Goal: Task Accomplishment & Management: Complete application form

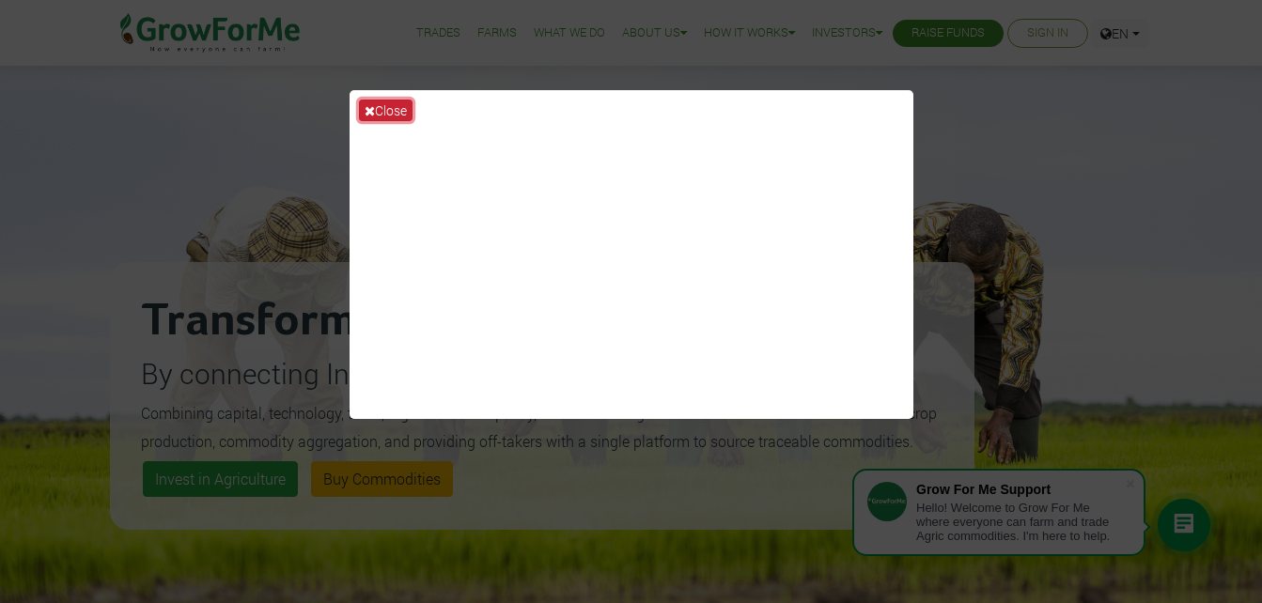
click at [378, 107] on button "Close" at bounding box center [386, 111] width 54 height 22
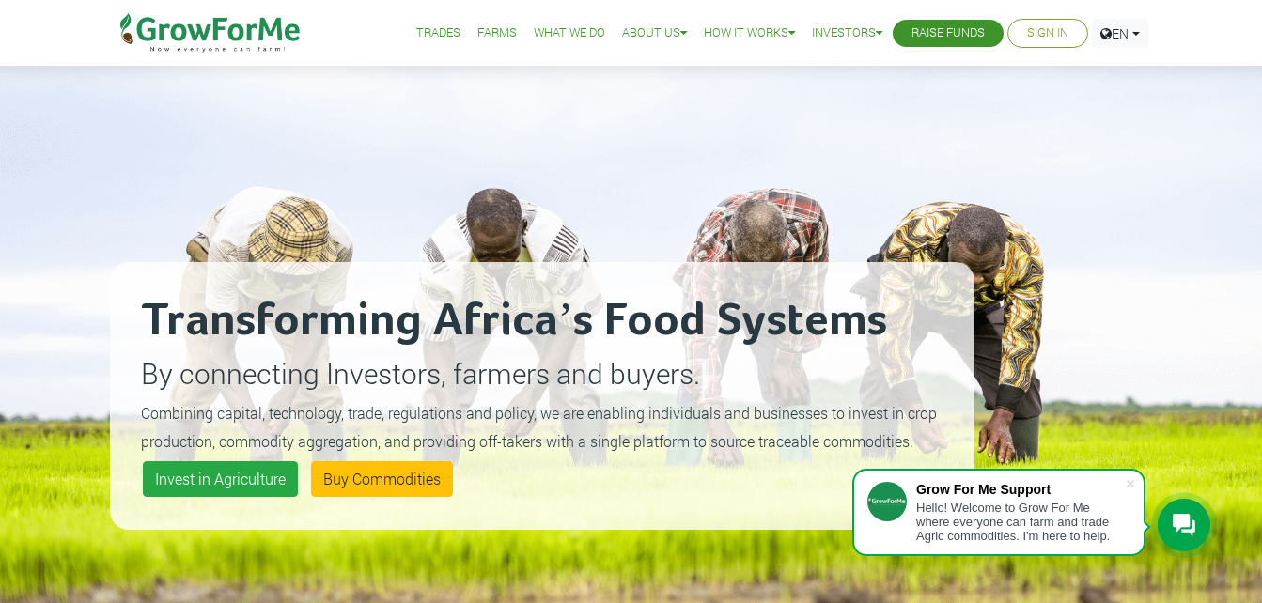
click at [1051, 35] on link "Sign In" at bounding box center [1047, 33] width 41 height 20
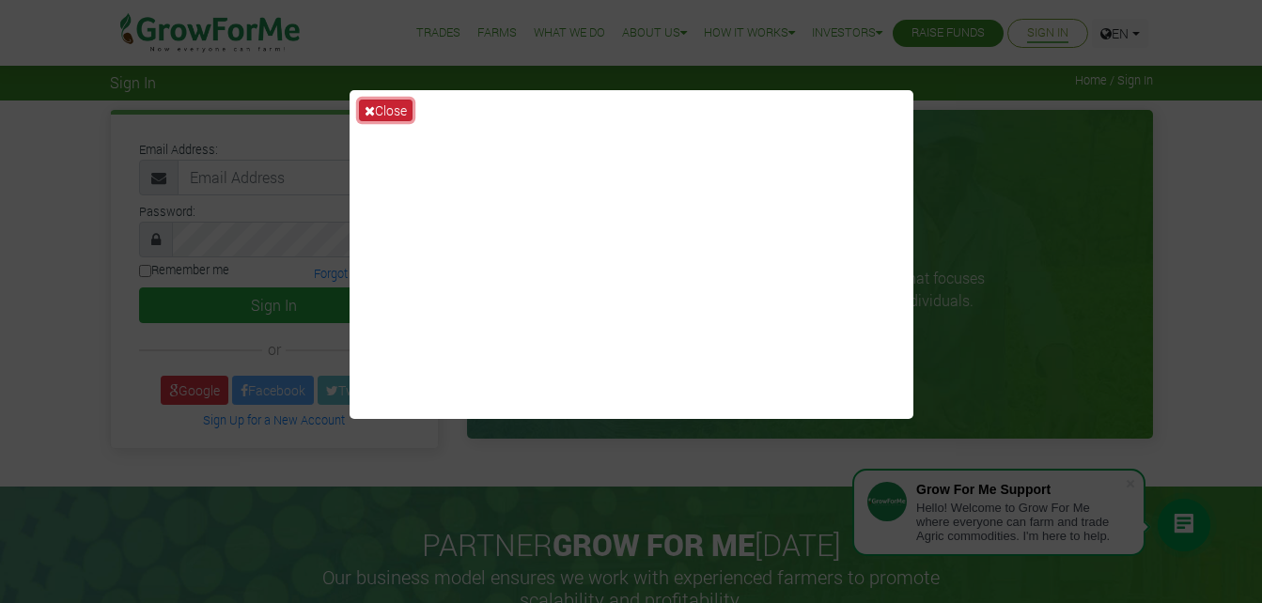
click at [392, 111] on button "Close" at bounding box center [386, 111] width 54 height 22
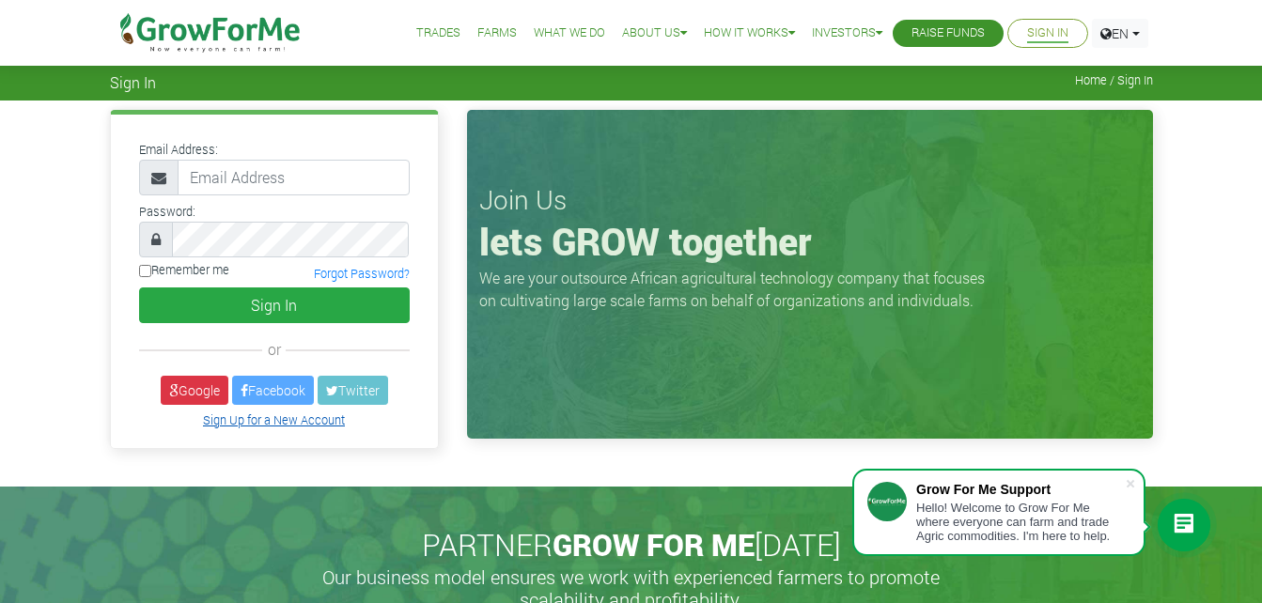
click at [240, 418] on link "Sign Up for a New Account" at bounding box center [274, 419] width 142 height 15
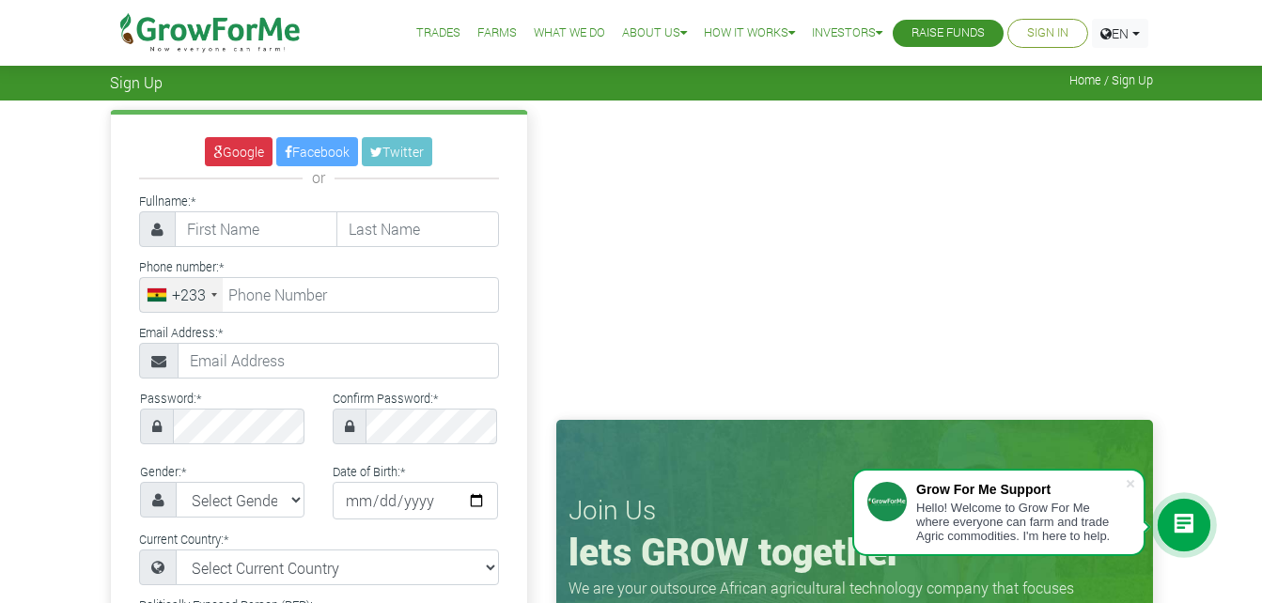
click at [57, 372] on div "Google Facebook Twitter or Fullname: * Phone number: * +233 +233" at bounding box center [631, 568] width 1262 height 934
click at [232, 155] on link "Google" at bounding box center [239, 151] width 68 height 29
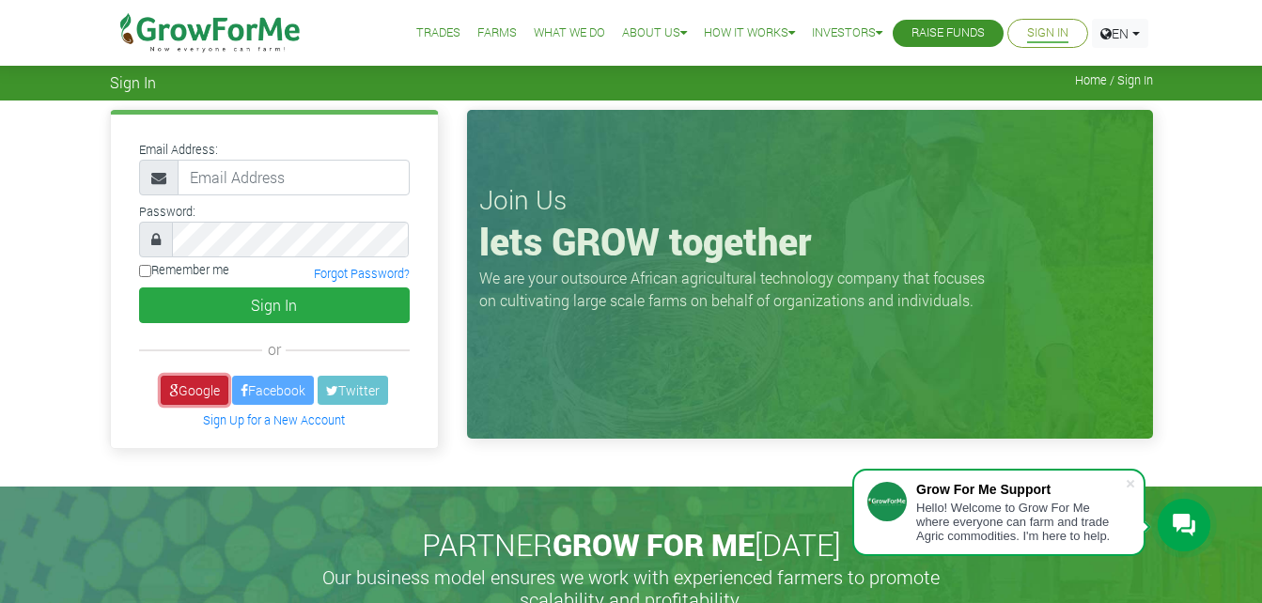
click at [202, 393] on link "Google" at bounding box center [195, 390] width 68 height 29
click at [170, 391] on icon at bounding box center [173, 390] width 9 height 13
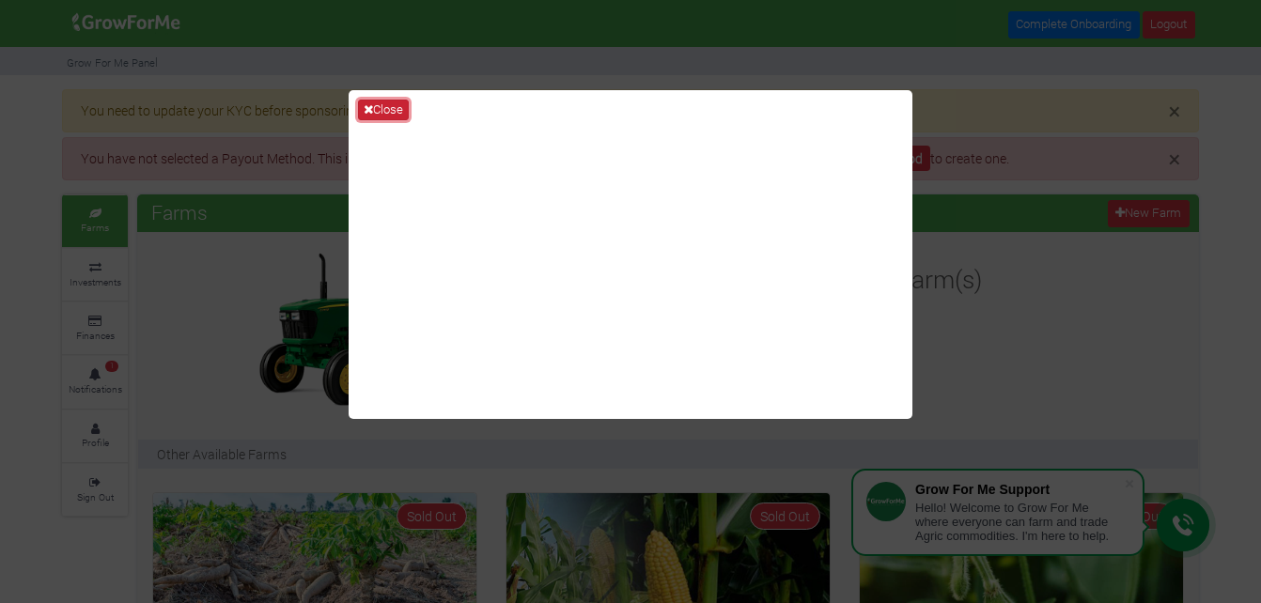
click at [382, 104] on button "Close" at bounding box center [383, 110] width 51 height 21
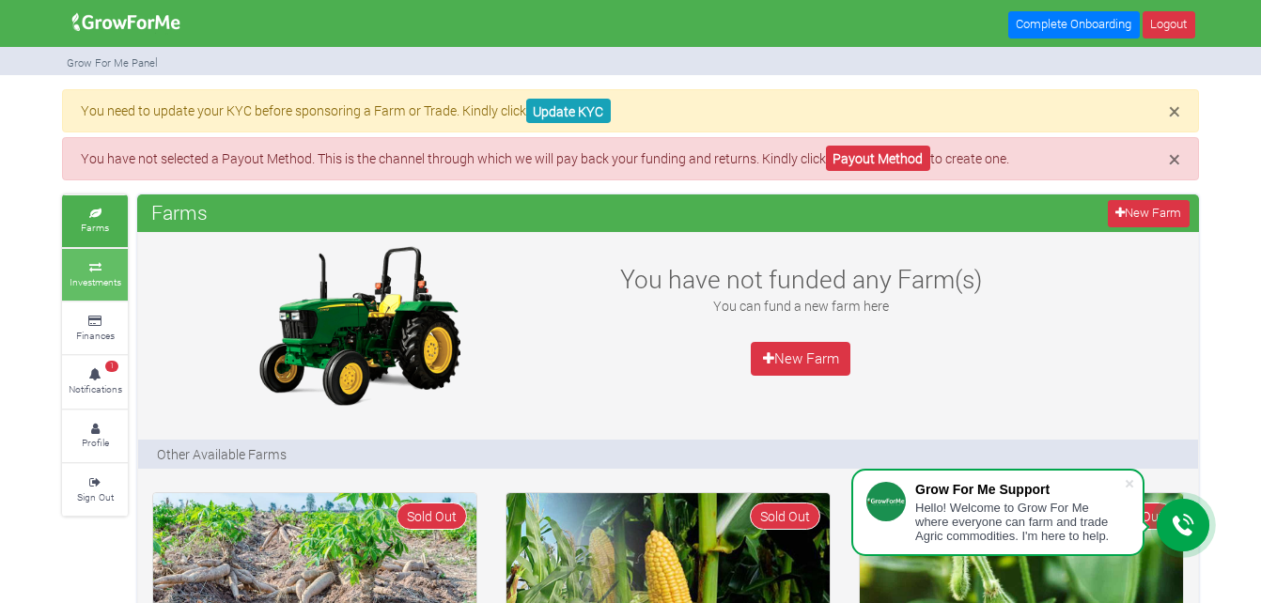
click at [90, 288] on link "Investments" at bounding box center [95, 275] width 66 height 52
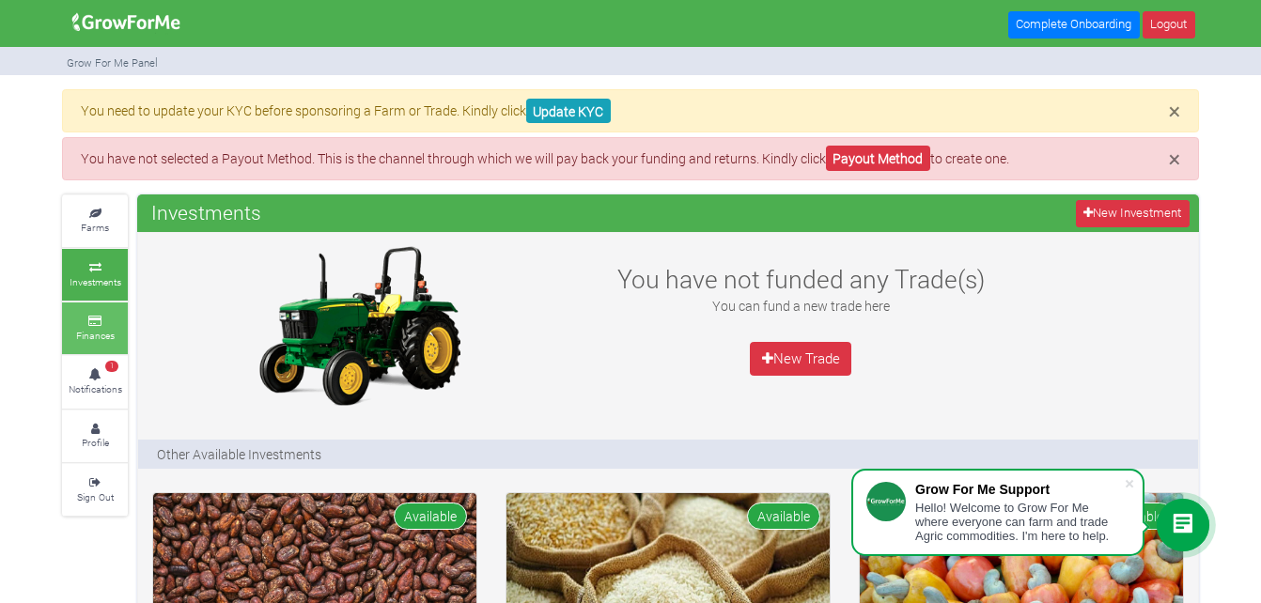
click at [111, 312] on link "Finances" at bounding box center [95, 329] width 66 height 52
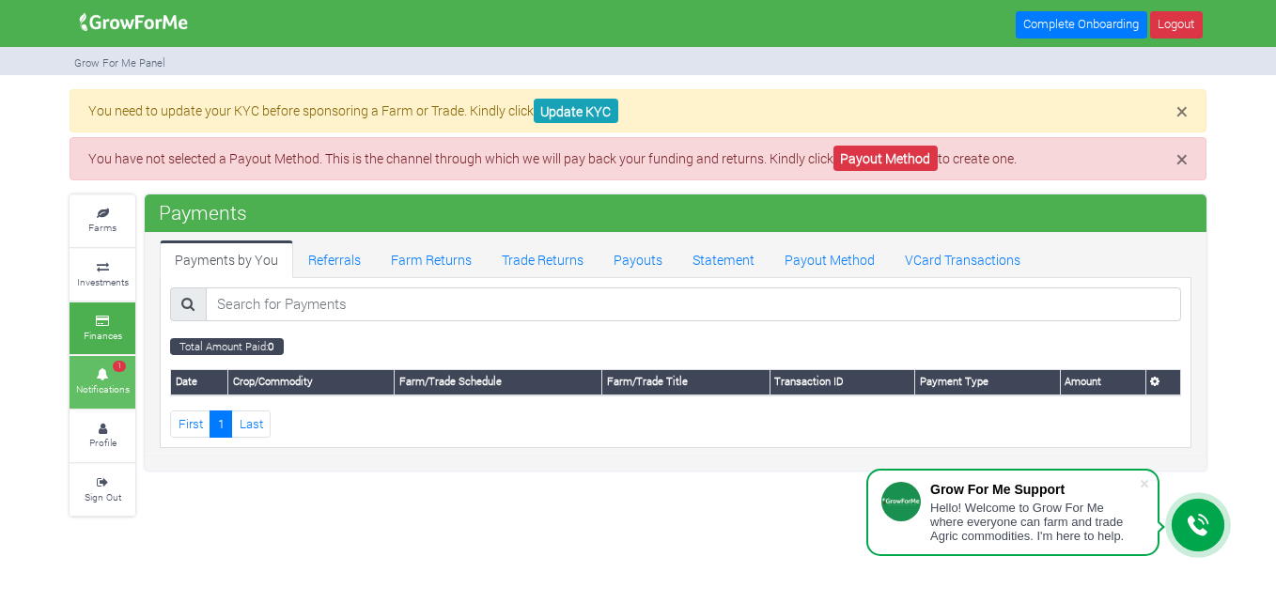
click at [104, 377] on icon at bounding box center [102, 374] width 56 height 9
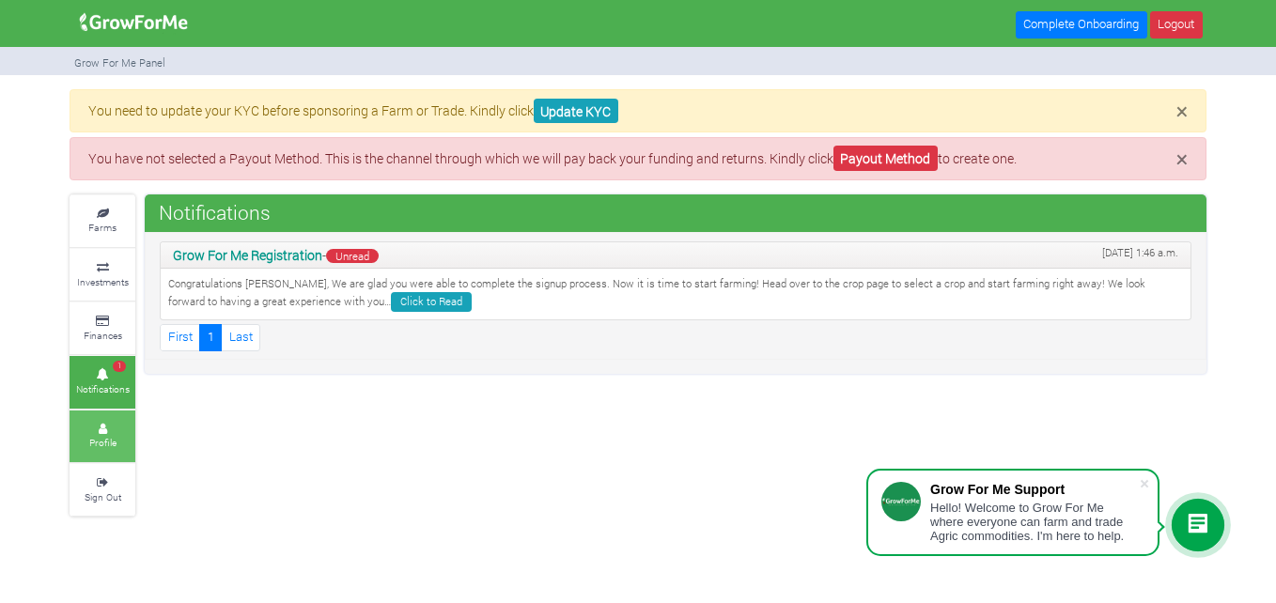
click at [110, 423] on link "Profile" at bounding box center [103, 437] width 66 height 52
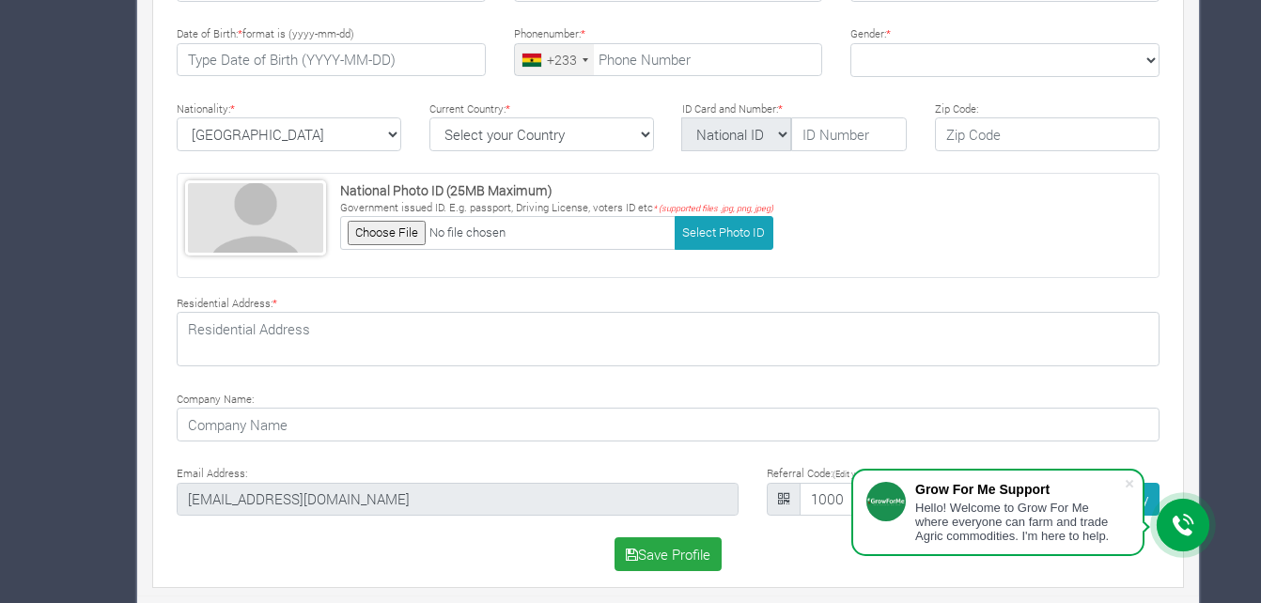
scroll to position [653, 0]
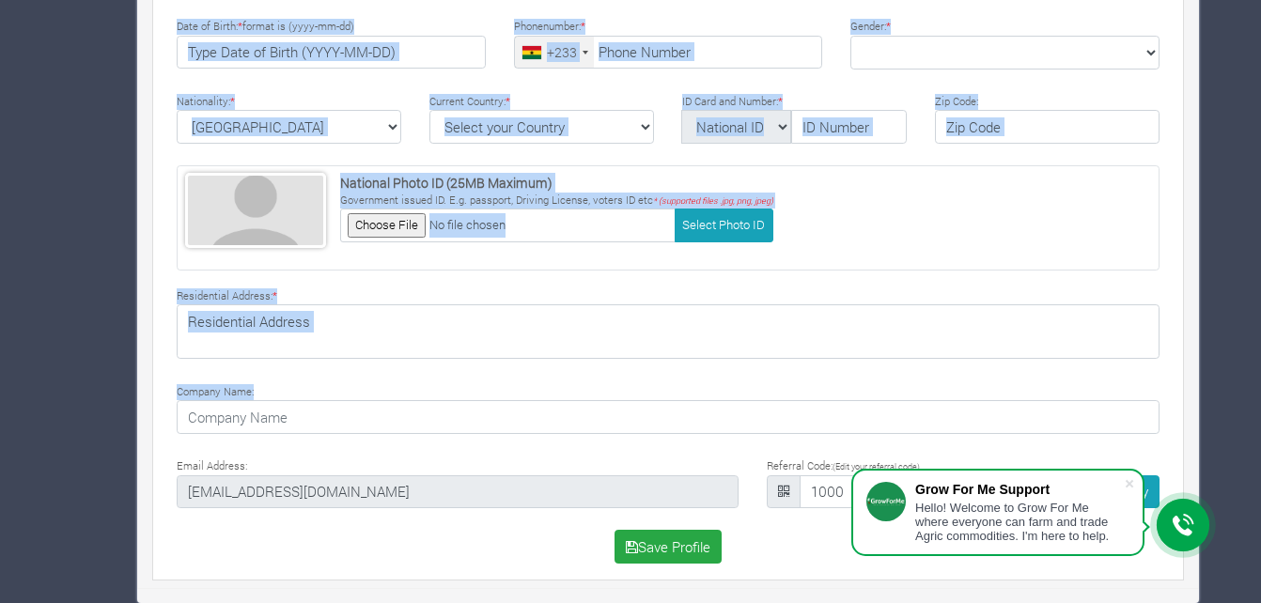
drag, startPoint x: 1185, startPoint y: 516, endPoint x: 1252, endPoint y: 383, distance: 148.7
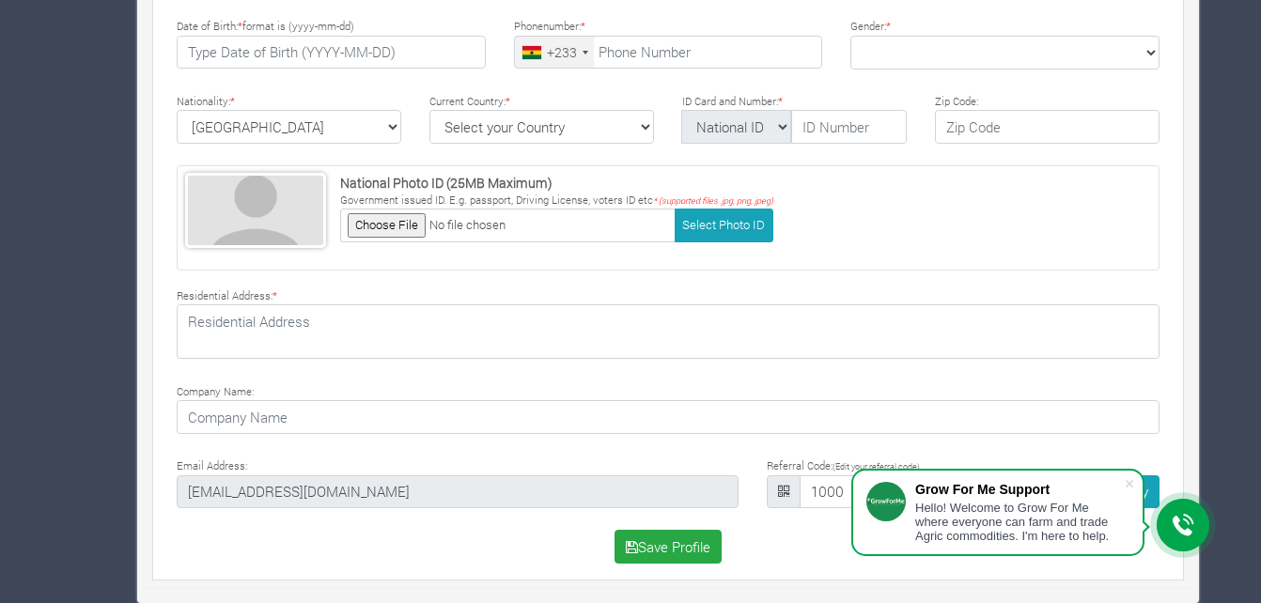
click at [1252, 383] on div "× You need to update your KYC before sponsoring a Farm or Trade. Kindly click U…" at bounding box center [630, 19] width 1261 height 1167
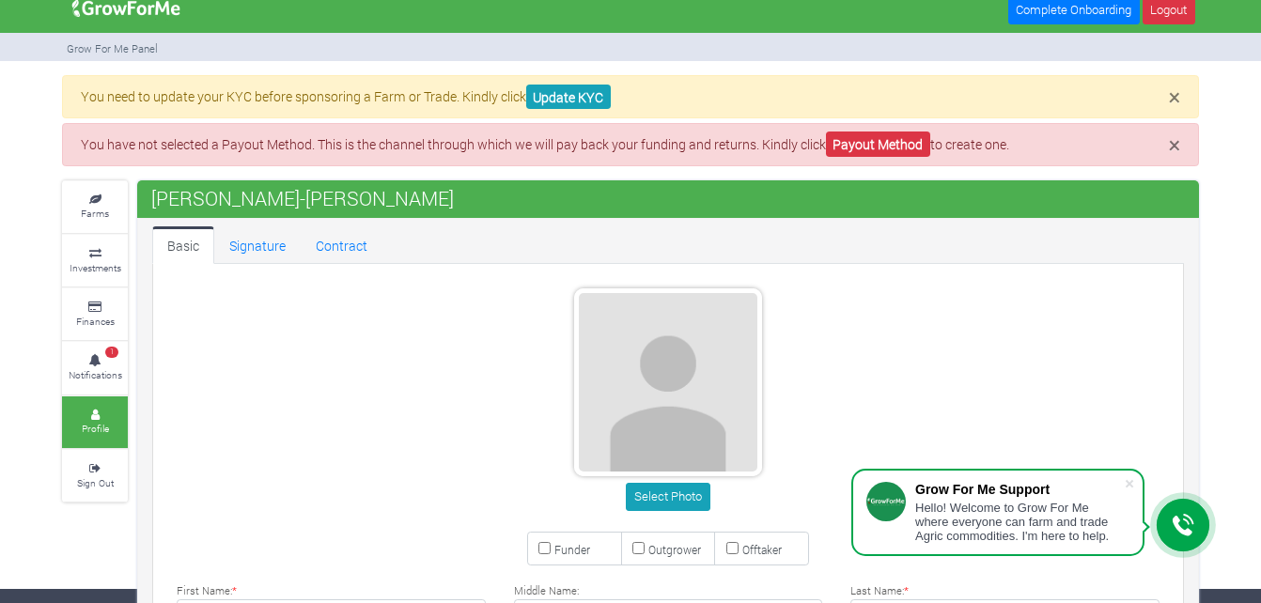
scroll to position [0, 0]
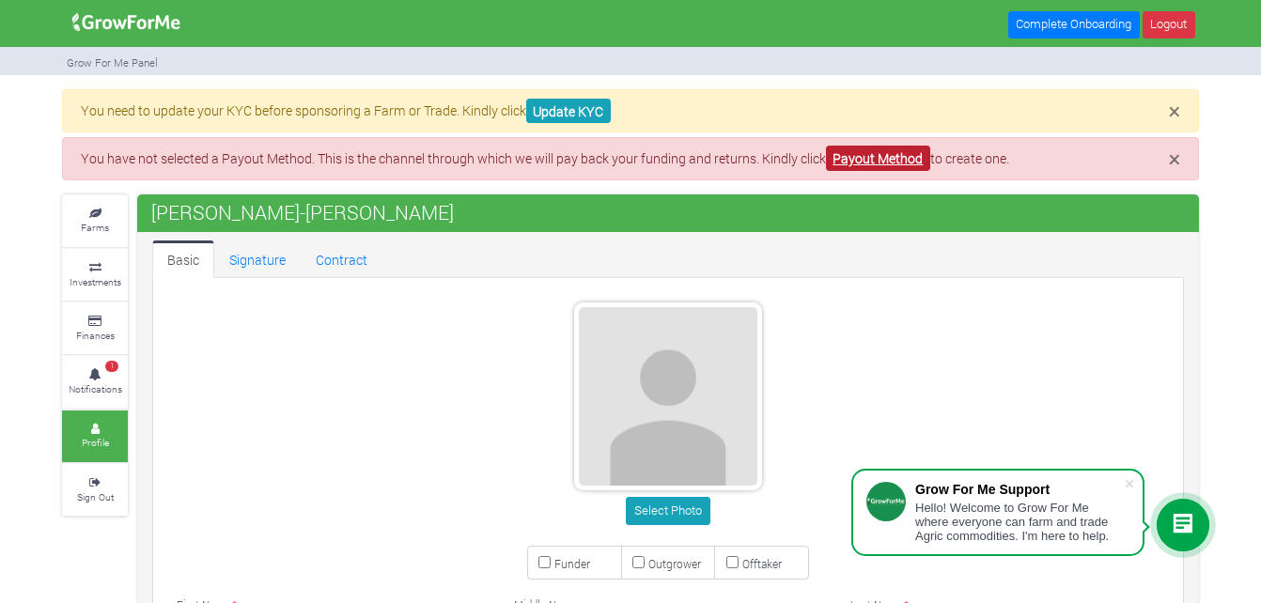
click at [886, 162] on link "Payout Method" at bounding box center [878, 158] width 104 height 25
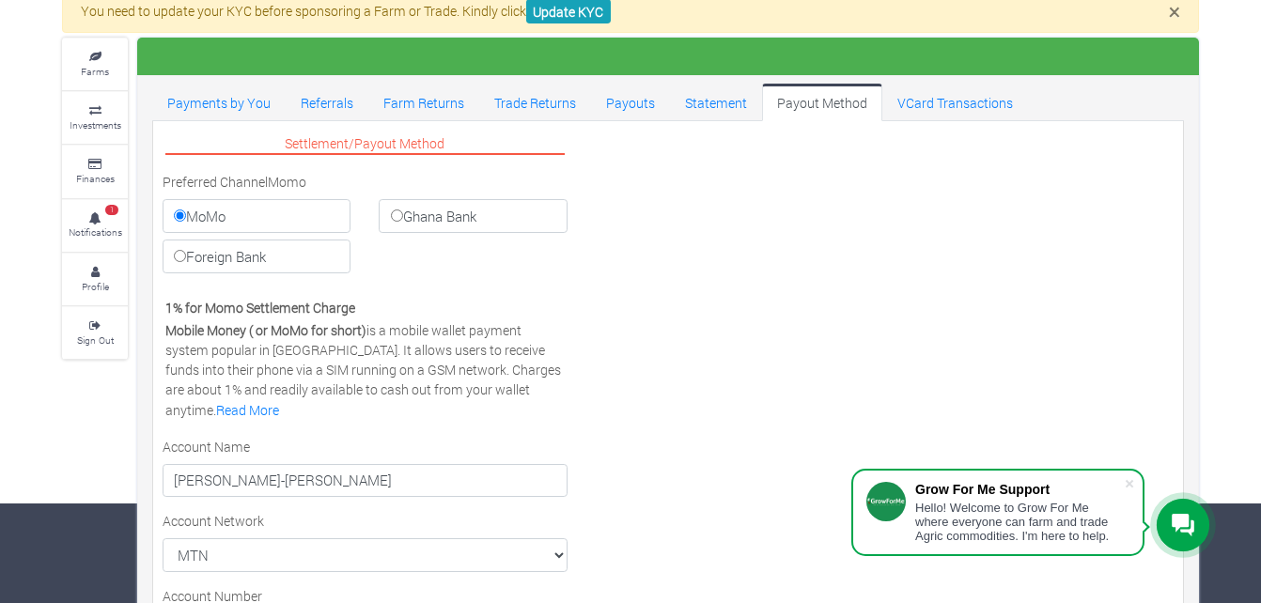
scroll to position [97, 0]
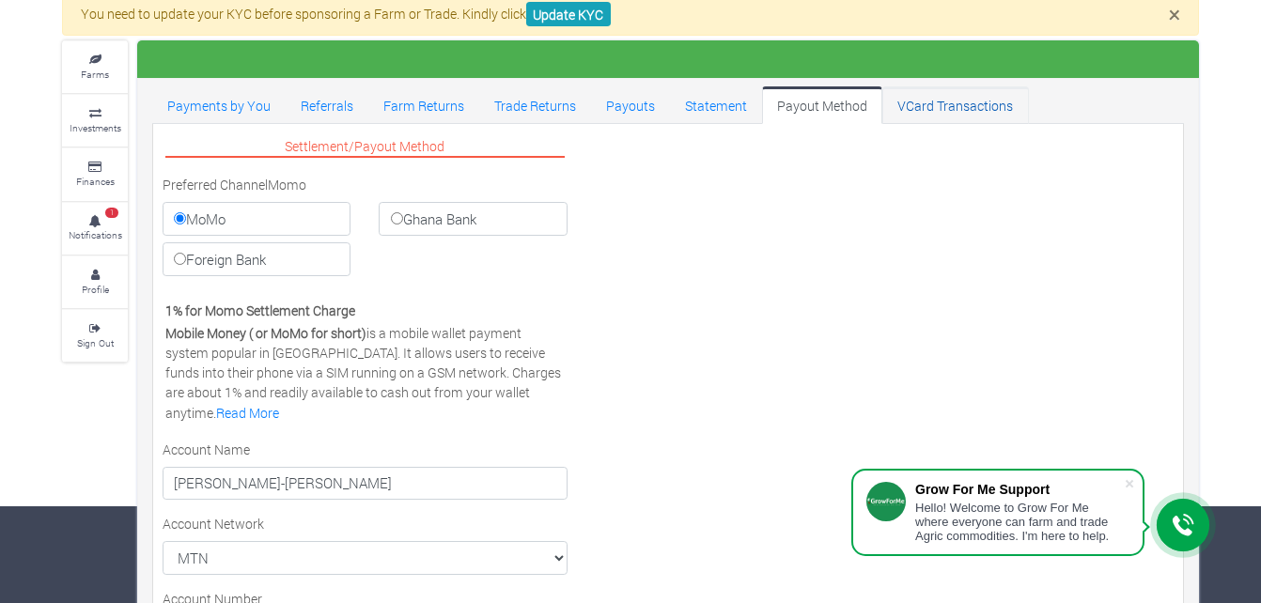
click at [937, 114] on link "VCard Transactions" at bounding box center [955, 105] width 146 height 38
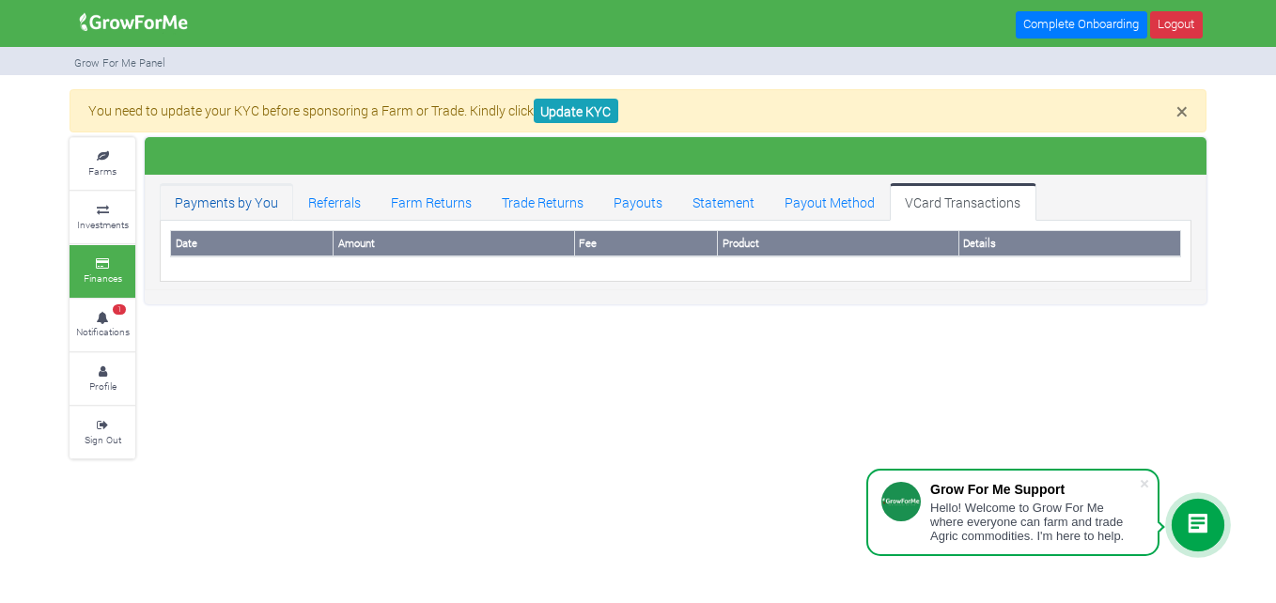
click at [261, 204] on link "Payments by You" at bounding box center [226, 202] width 133 height 38
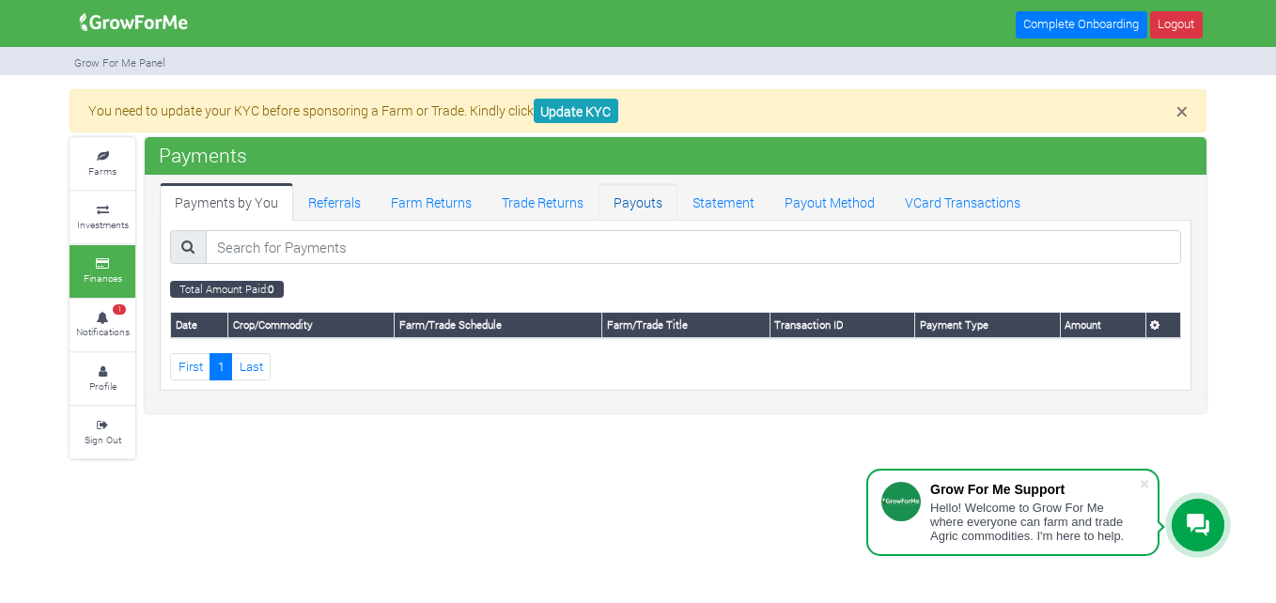
click at [638, 202] on link "Payouts" at bounding box center [637, 202] width 79 height 38
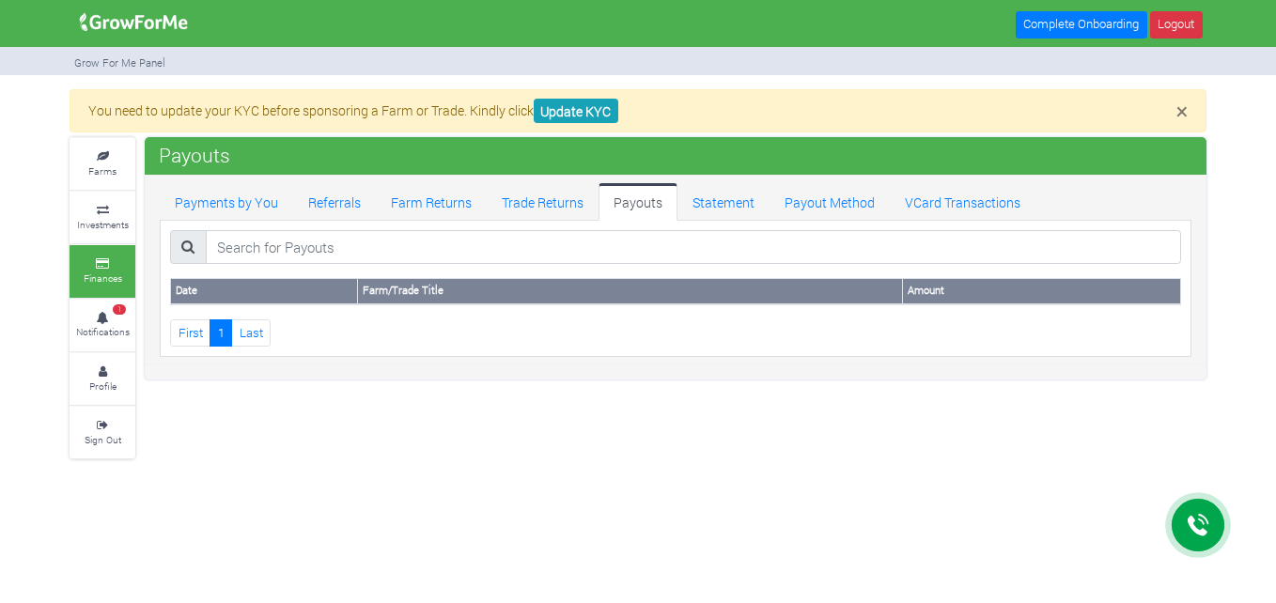
click at [822, 203] on link "Payout Method" at bounding box center [829, 202] width 120 height 38
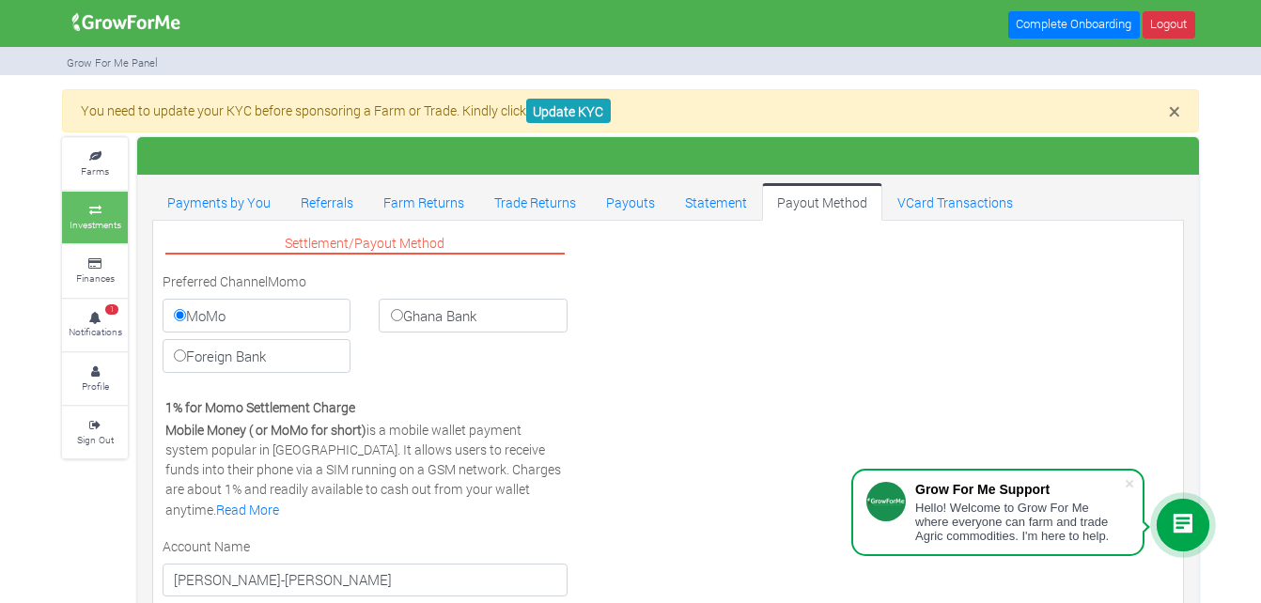
click at [103, 210] on icon at bounding box center [95, 210] width 56 height 9
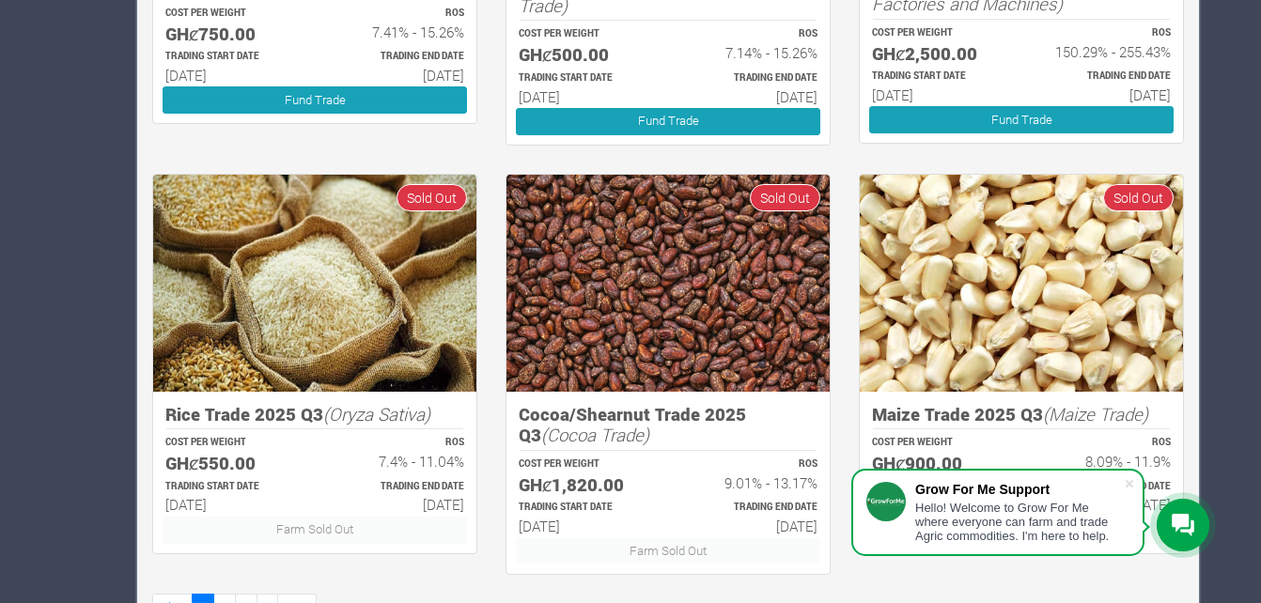
scroll to position [1182, 0]
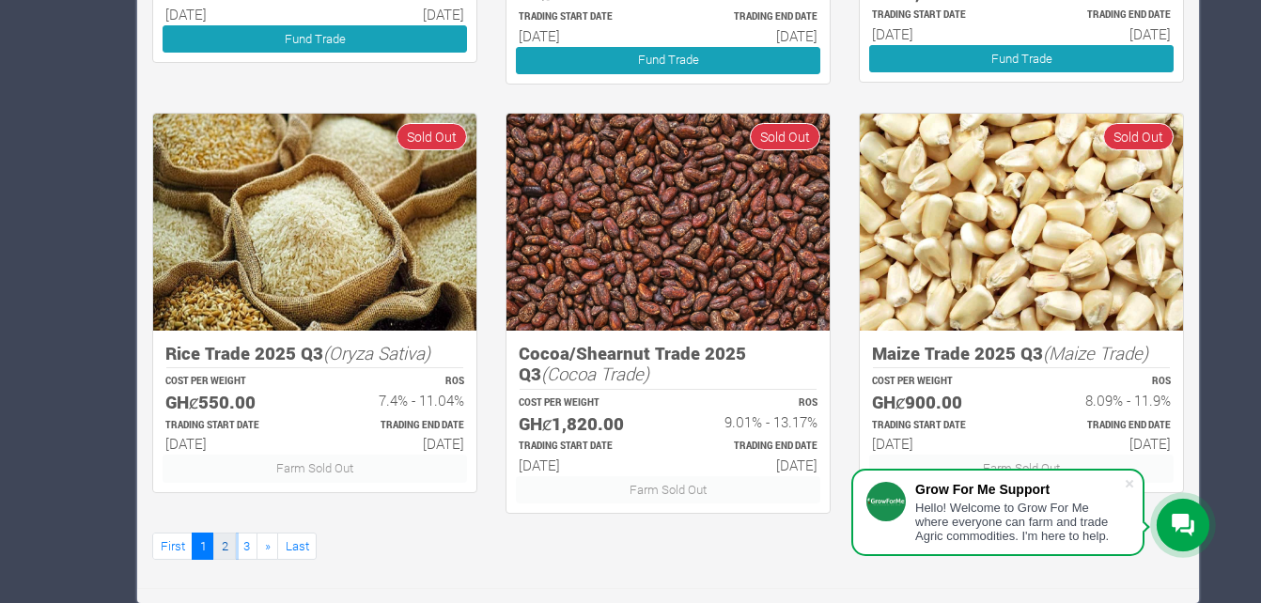
click at [232, 544] on link "2" at bounding box center [224, 546] width 23 height 27
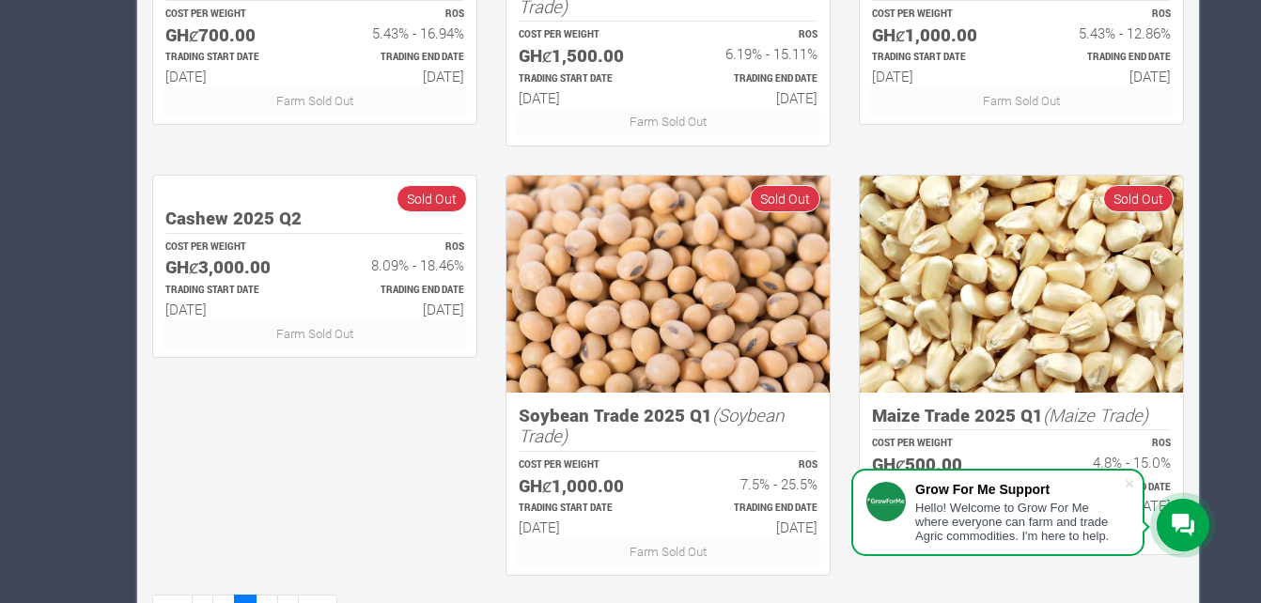
scroll to position [1182, 0]
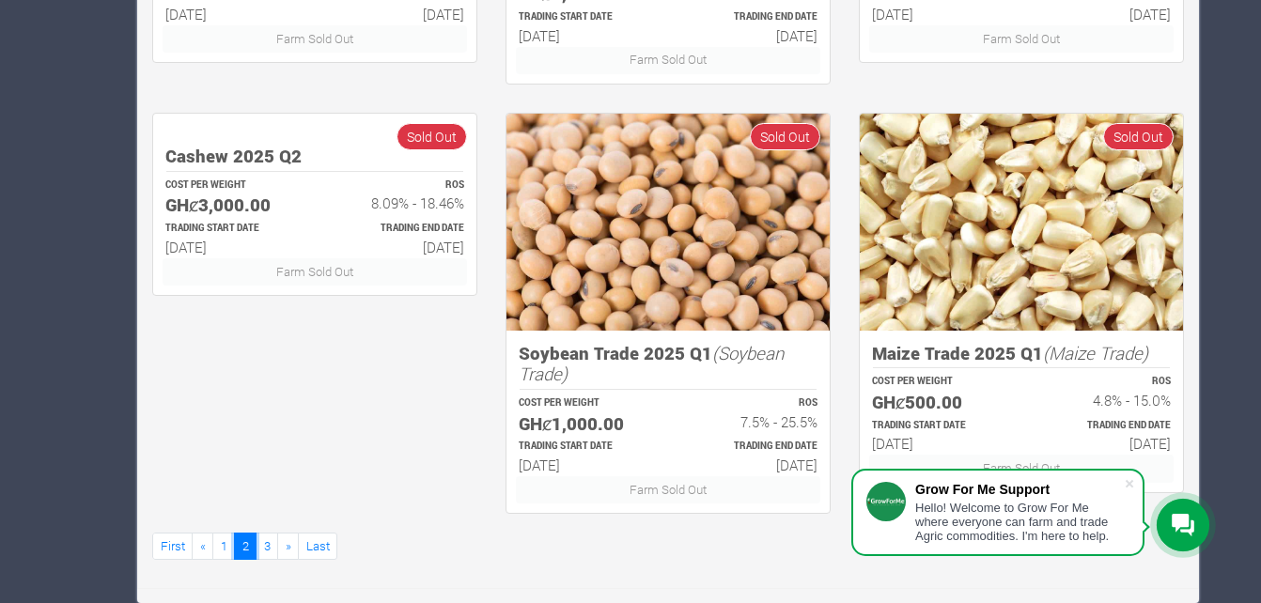
click at [256, 547] on link "2" at bounding box center [245, 546] width 23 height 27
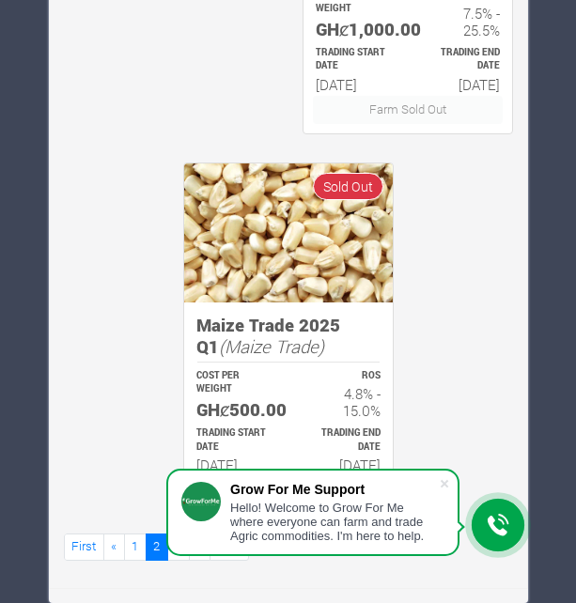
scroll to position [2058, 0]
click at [82, 550] on link "First" at bounding box center [84, 547] width 40 height 27
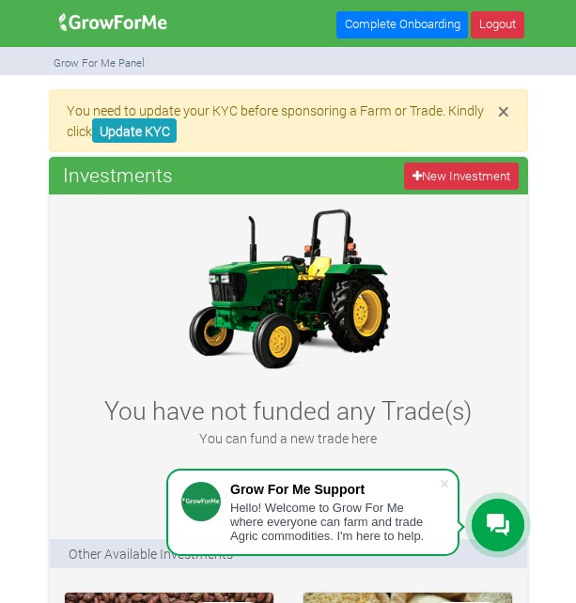
click at [121, 20] on img at bounding box center [113, 23] width 121 height 38
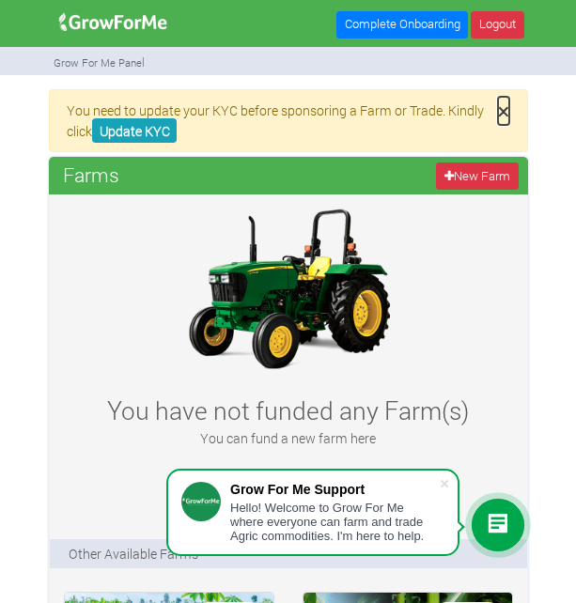
click at [505, 113] on span "×" at bounding box center [503, 111] width 11 height 28
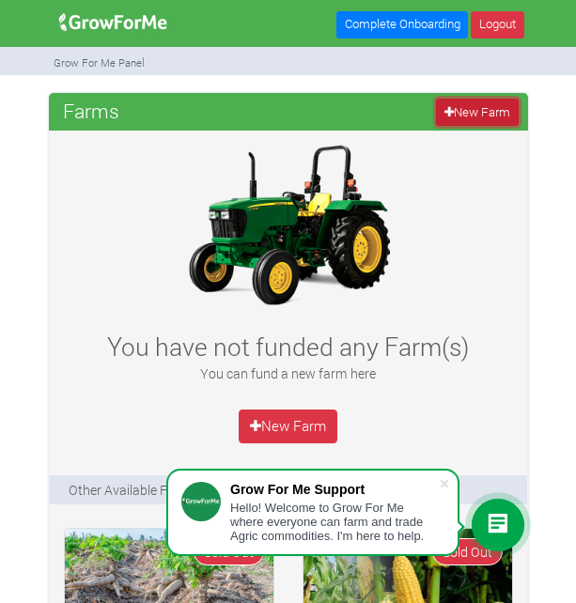
click at [513, 106] on link "New Farm" at bounding box center [477, 112] width 82 height 27
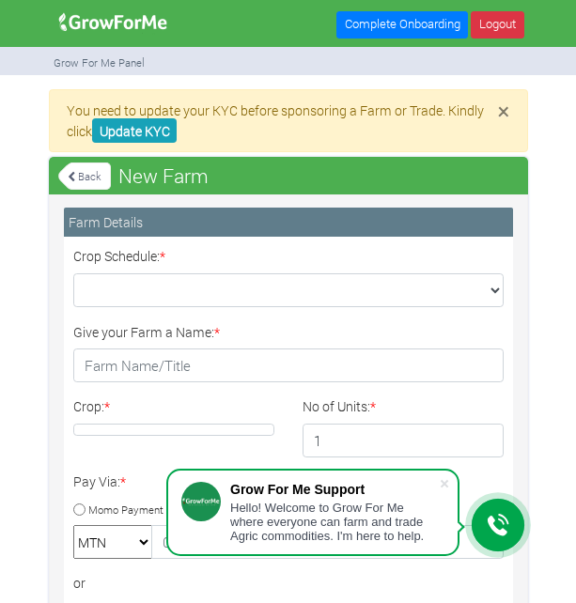
click at [79, 182] on link "Back" at bounding box center [84, 176] width 53 height 31
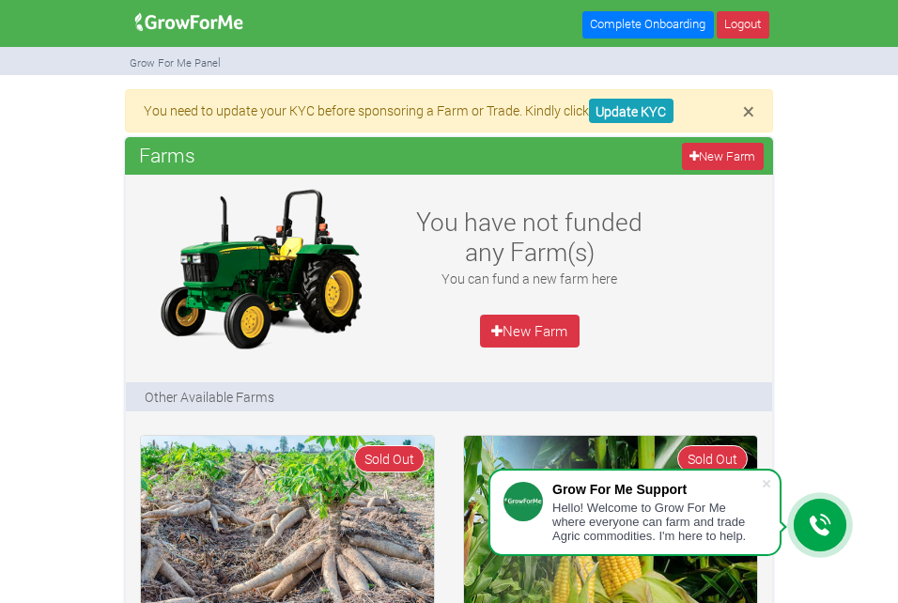
click at [165, 23] on img at bounding box center [189, 23] width 121 height 38
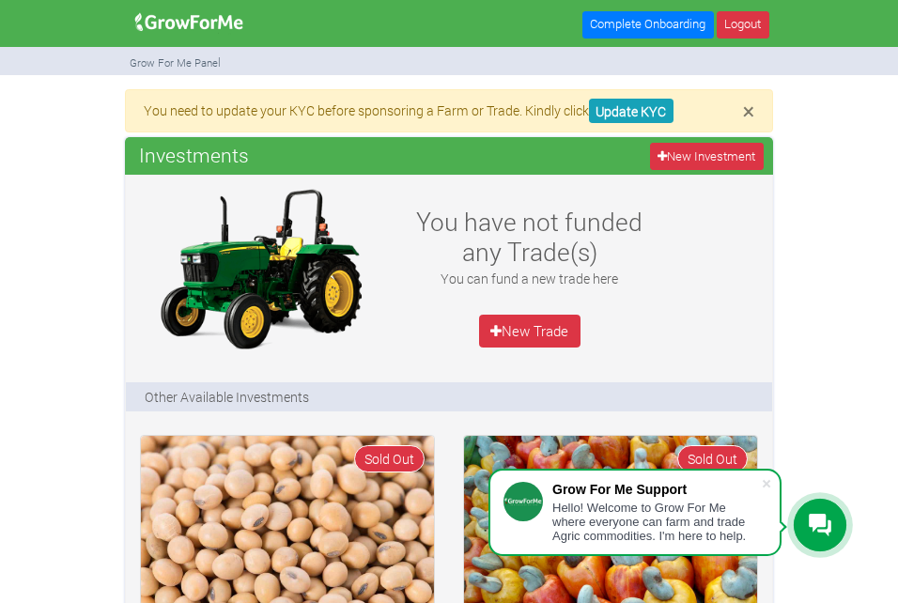
scroll to position [1239, 0]
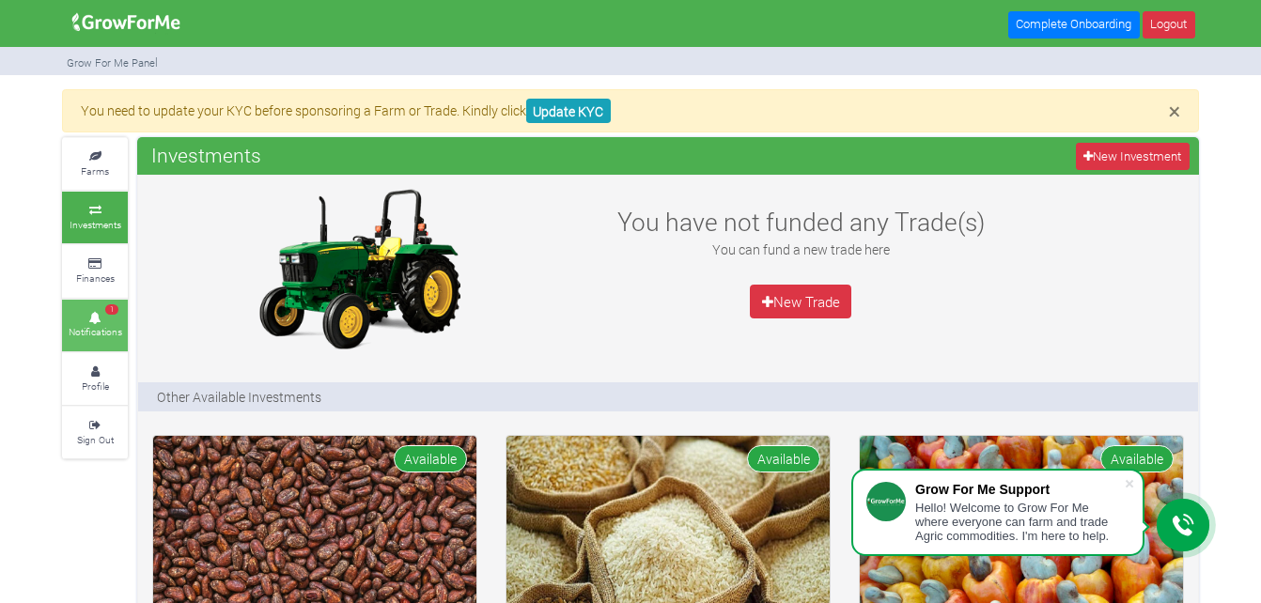
click at [114, 308] on span "1" at bounding box center [111, 309] width 13 height 11
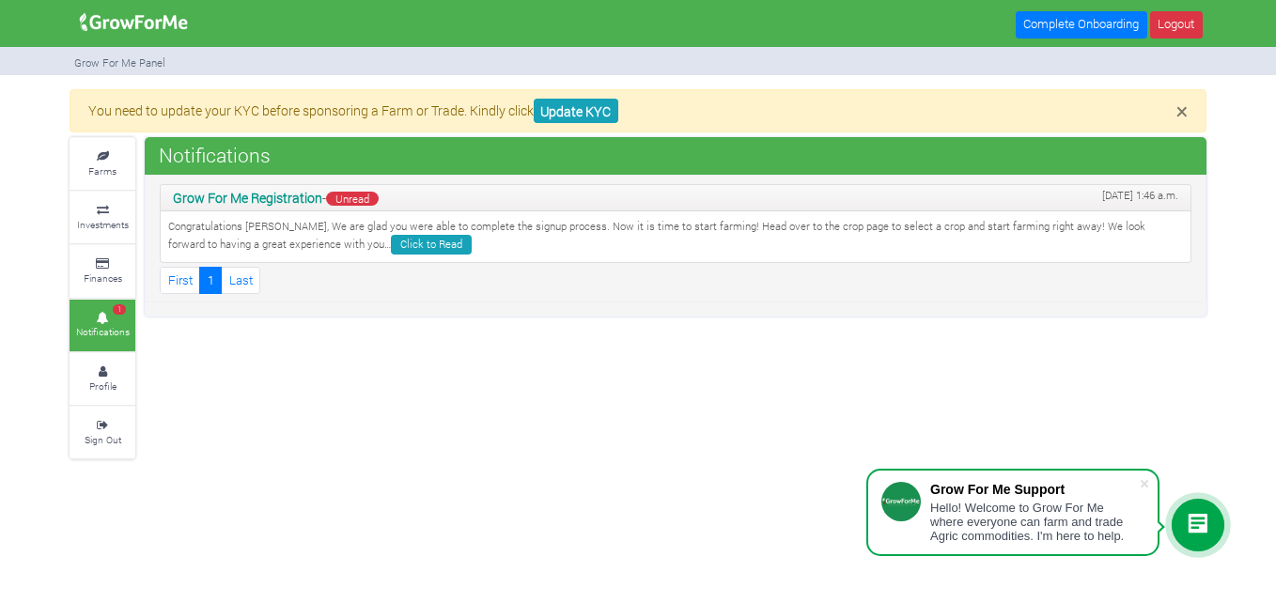
click at [265, 236] on p "Congratulations [PERSON_NAME], We are glad you were able to complete the signup…" at bounding box center [675, 237] width 1015 height 36
click at [391, 245] on link "Click to Read" at bounding box center [431, 245] width 81 height 20
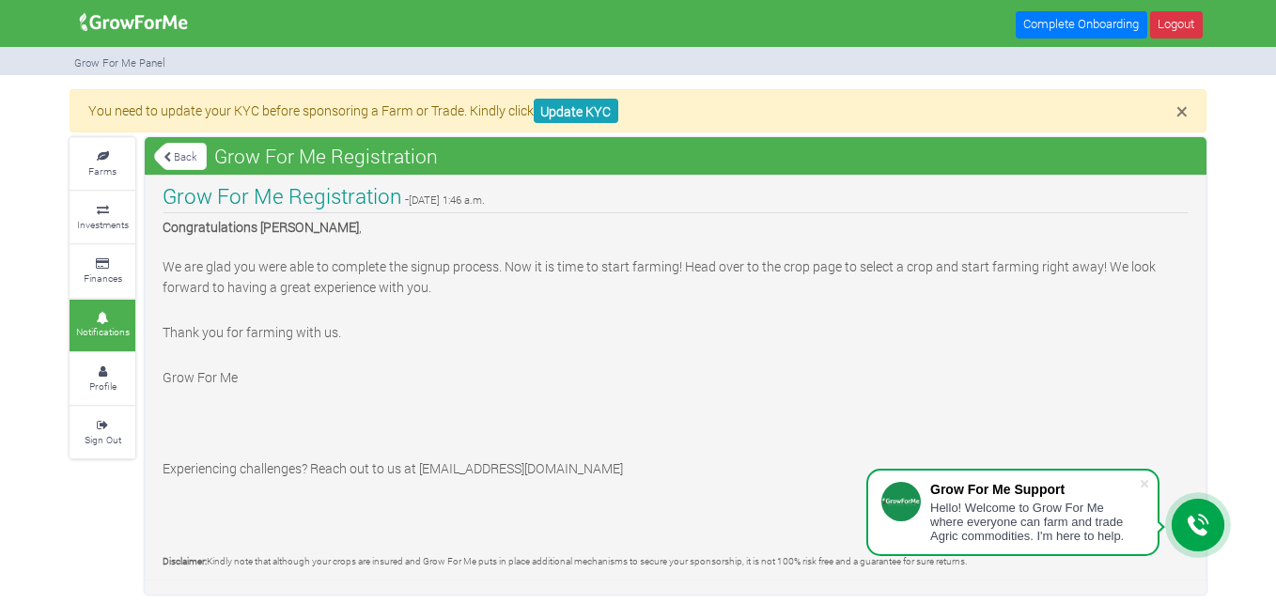
click at [505, 362] on p at bounding box center [676, 355] width 1026 height 20
click at [1049, 28] on link "Complete Onboarding" at bounding box center [1082, 24] width 132 height 27
